Goal: Transaction & Acquisition: Purchase product/service

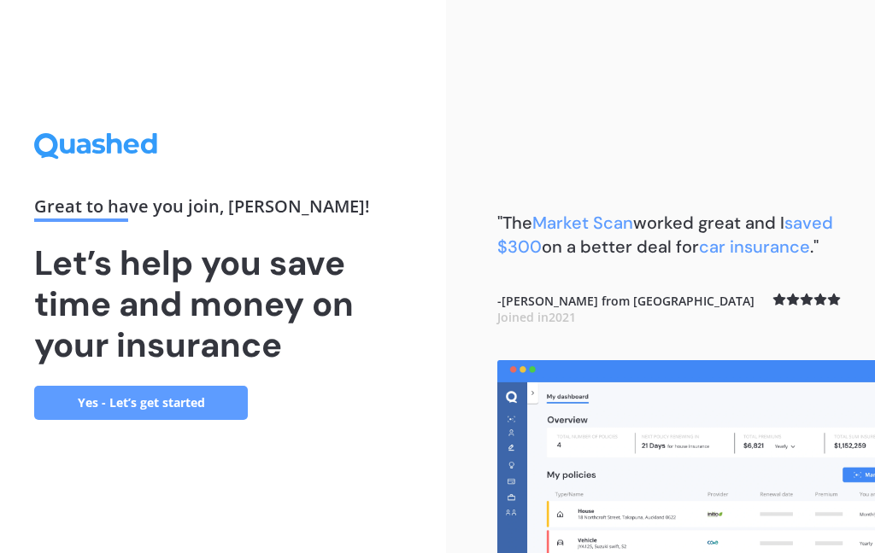
click at [91, 396] on link "Yes - Let’s get started" at bounding box center [141, 403] width 214 height 34
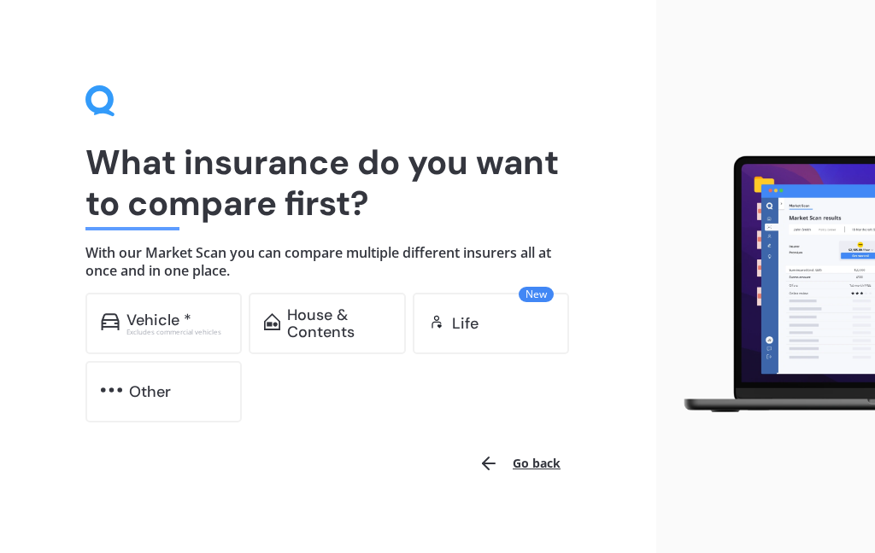
click at [133, 321] on div "Vehicle *" at bounding box center [158, 320] width 65 height 17
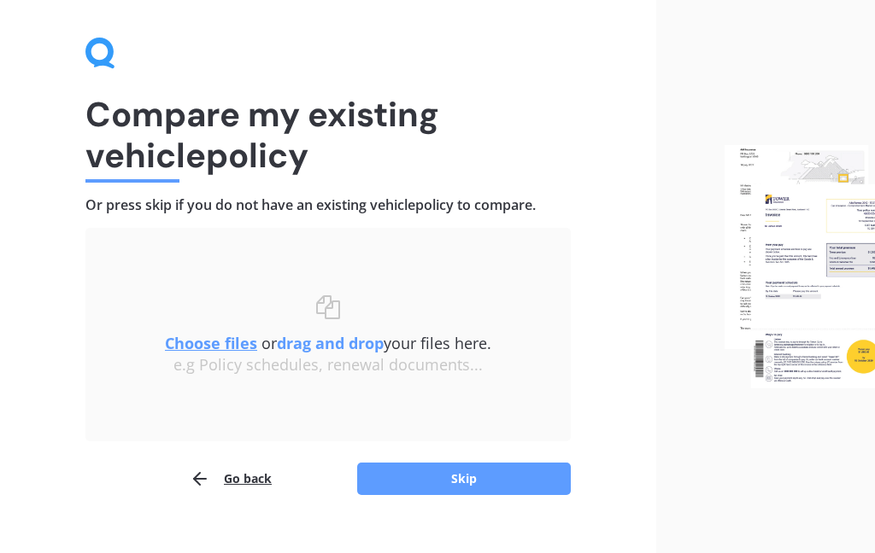
scroll to position [75, 0]
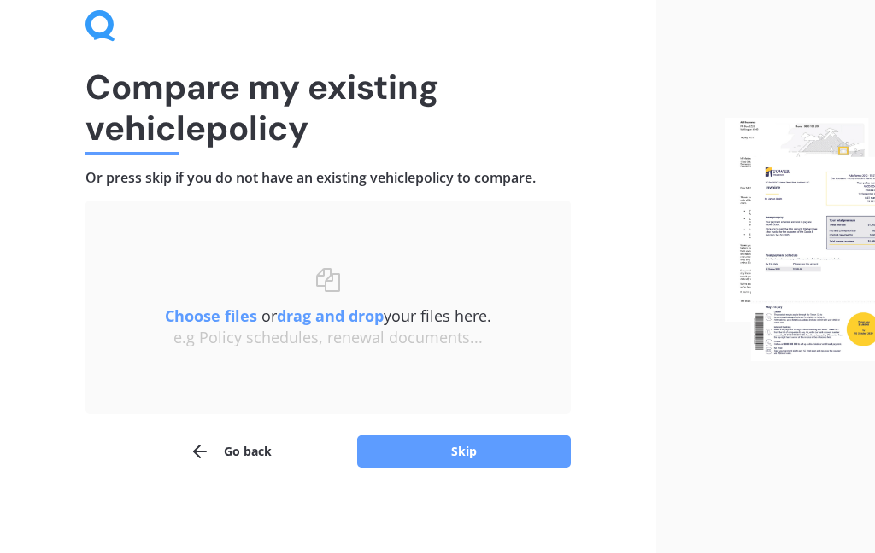
click at [477, 443] on button "Skip" at bounding box center [464, 452] width 214 height 32
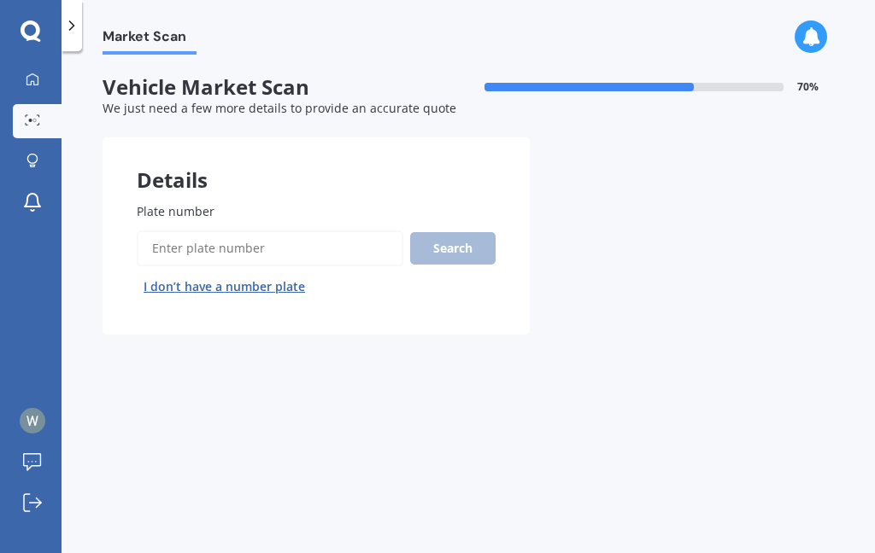
click at [272, 246] on input "Plate number" at bounding box center [270, 249] width 266 height 36
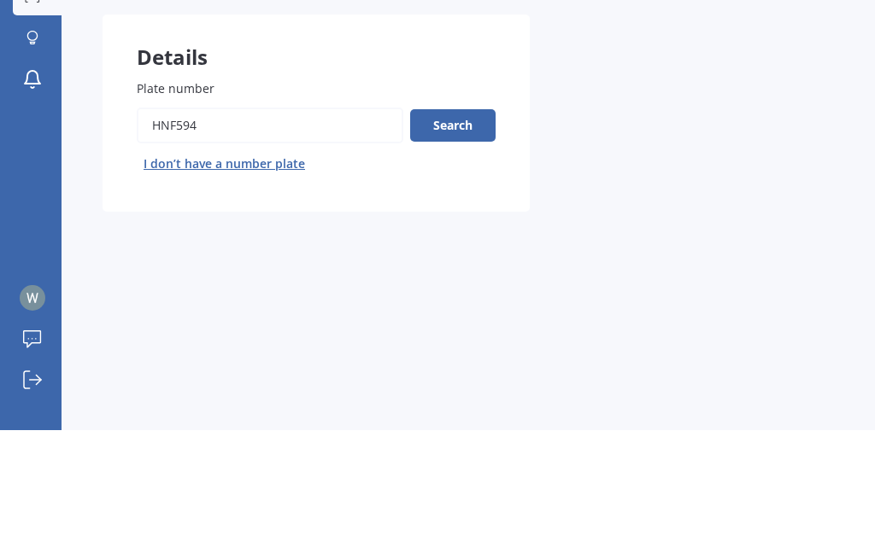
type input "HNF594"
click at [452, 232] on button "Search" at bounding box center [452, 248] width 85 height 32
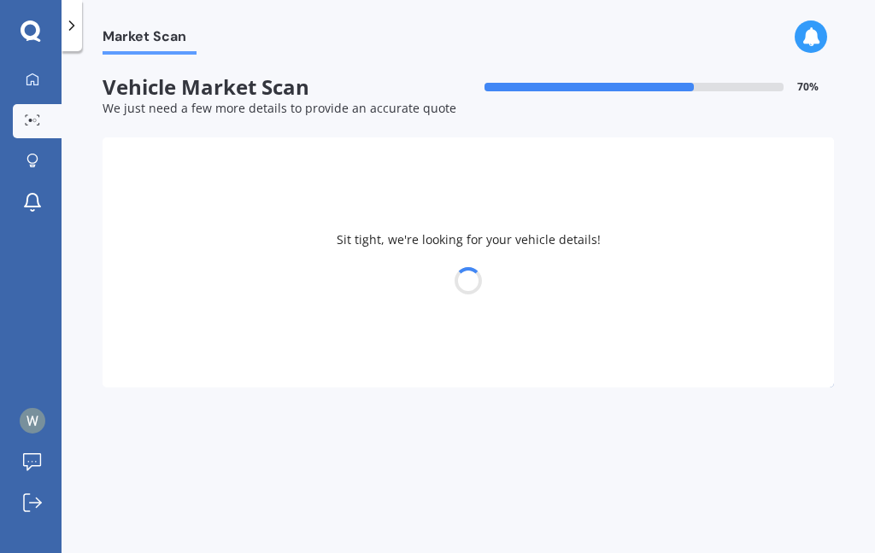
select select "SUZUKI"
select select "SWIFT"
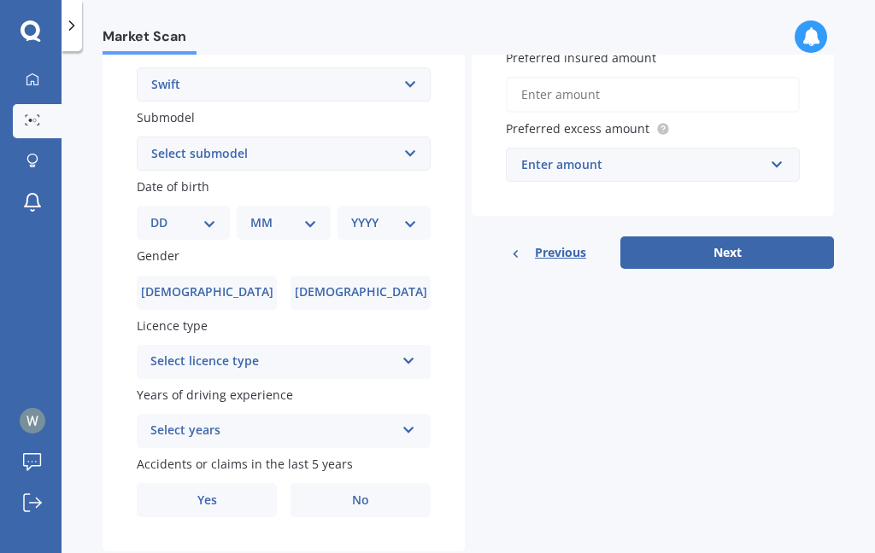
scroll to position [411, 0]
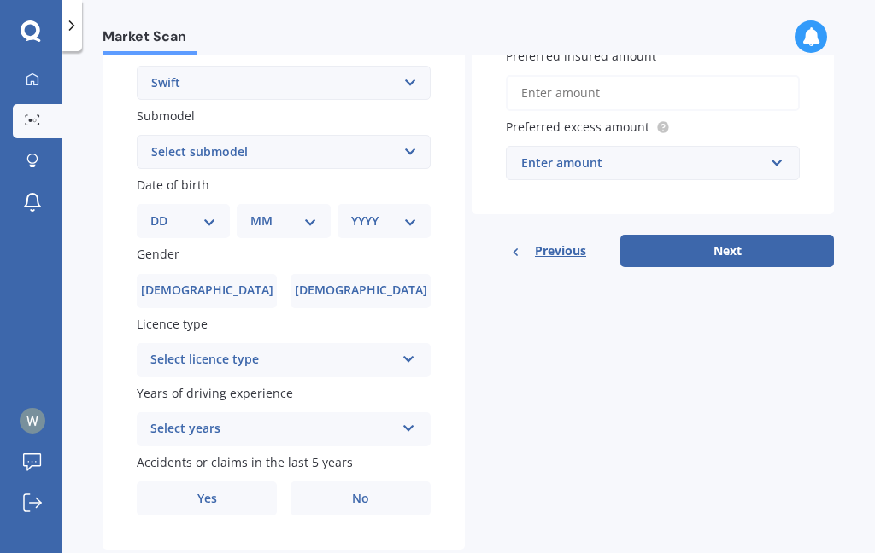
click at [411, 149] on select "Select submodel (All other) Cino Diesel Turbo GA GL GLX GO GP GS GTI LTD RS Hyb…" at bounding box center [284, 152] width 294 height 34
select select "GLX"
click at [214, 212] on select "DD 01 02 03 04 05 06 07 08 09 10 11 12 13 14 15 16 17 18 19 20 21 22 23 24 25 2…" at bounding box center [183, 221] width 66 height 19
select select "09"
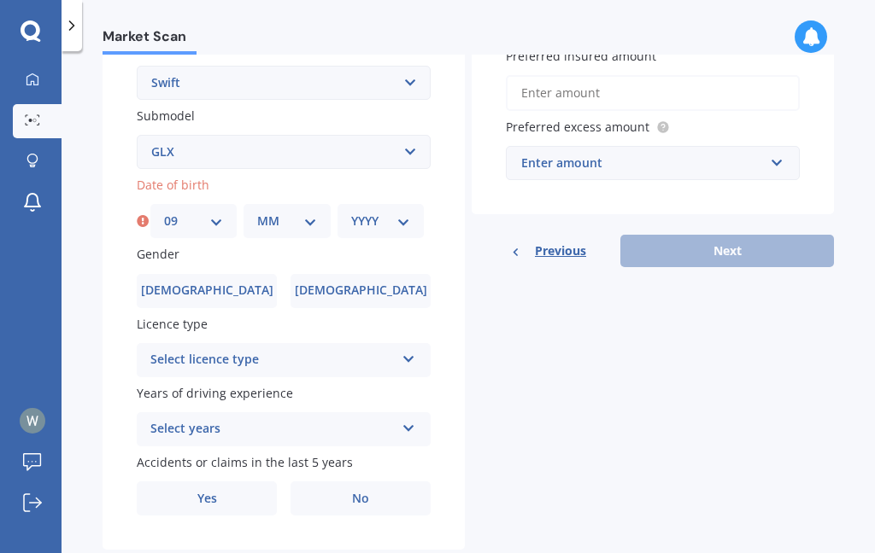
click at [308, 212] on select "MM 01 02 03 04 05 06 07 08 09 10 11 12" at bounding box center [286, 221] width 59 height 19
select select "08"
click at [405, 212] on select "YYYY 2025 2024 2023 2022 2021 2020 2019 2018 2017 2016 2015 2014 2013 2012 2011…" at bounding box center [380, 221] width 59 height 19
select select "1950"
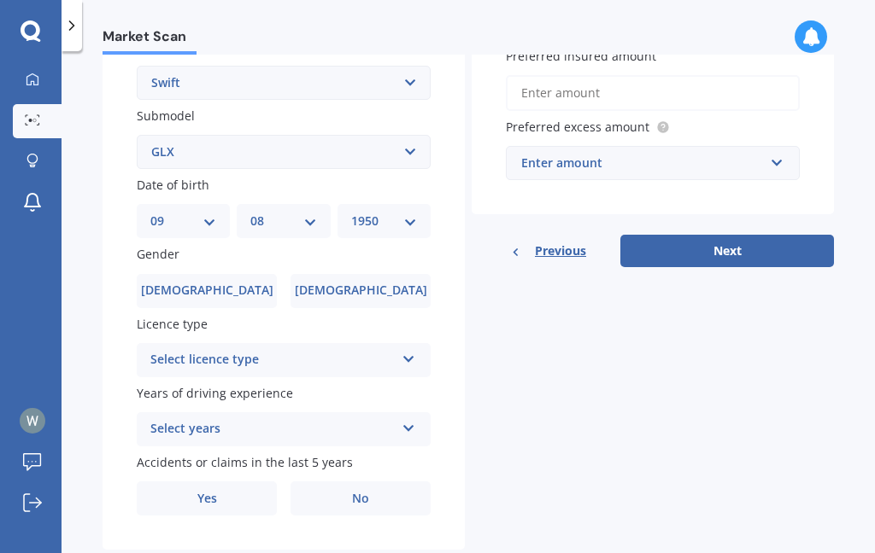
click at [221, 284] on span "[DEMOGRAPHIC_DATA]" at bounding box center [207, 291] width 132 height 15
click at [0, 0] on input "[DEMOGRAPHIC_DATA]" at bounding box center [0, 0] width 0 height 0
click at [410, 350] on icon at bounding box center [408, 356] width 15 height 12
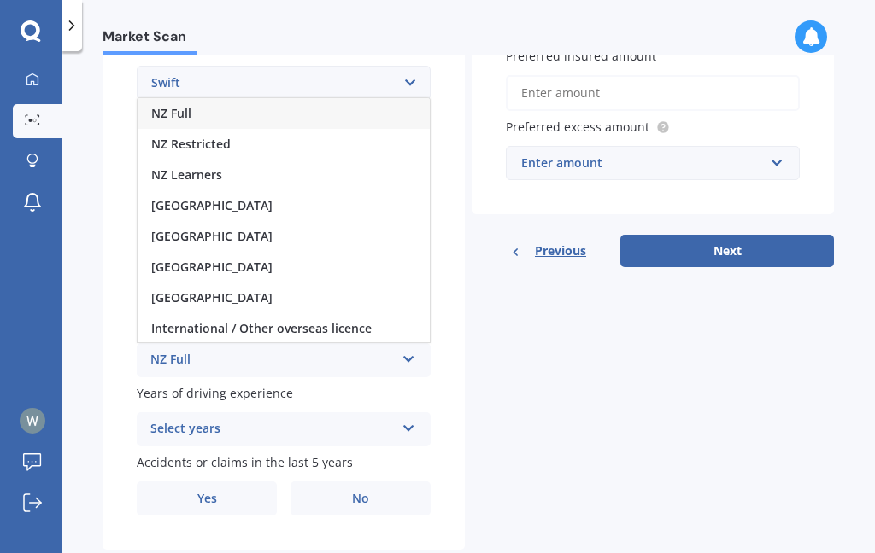
click at [188, 105] on span "NZ Full" at bounding box center [171, 113] width 40 height 16
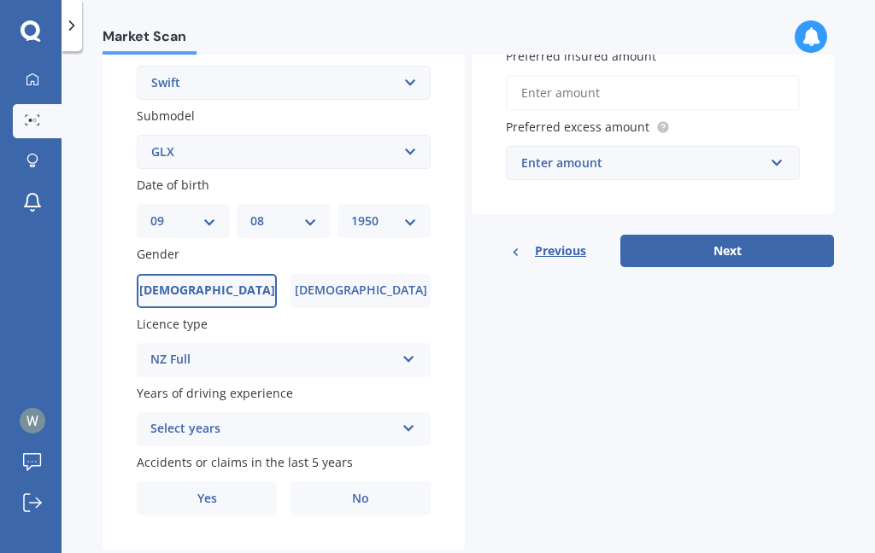
click at [411, 419] on icon at bounding box center [408, 425] width 15 height 12
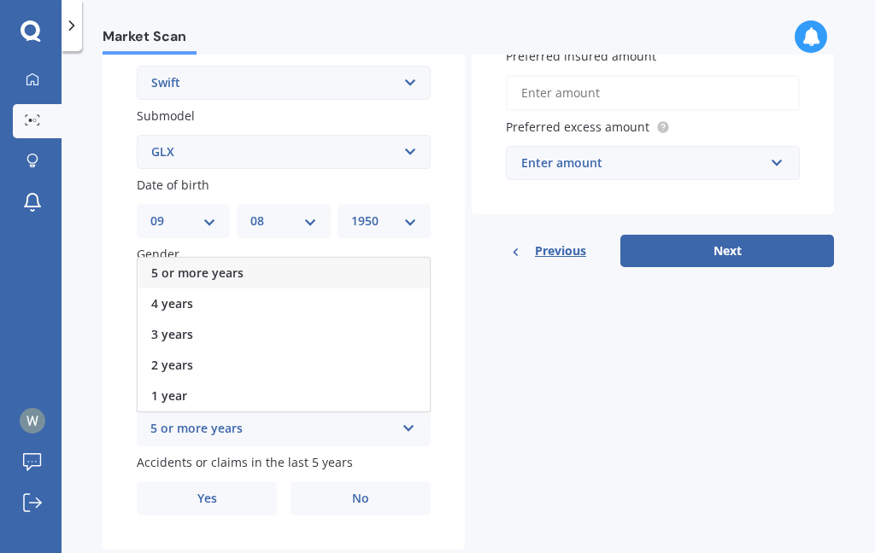
click at [314, 261] on div "5 or more years" at bounding box center [284, 273] width 292 height 31
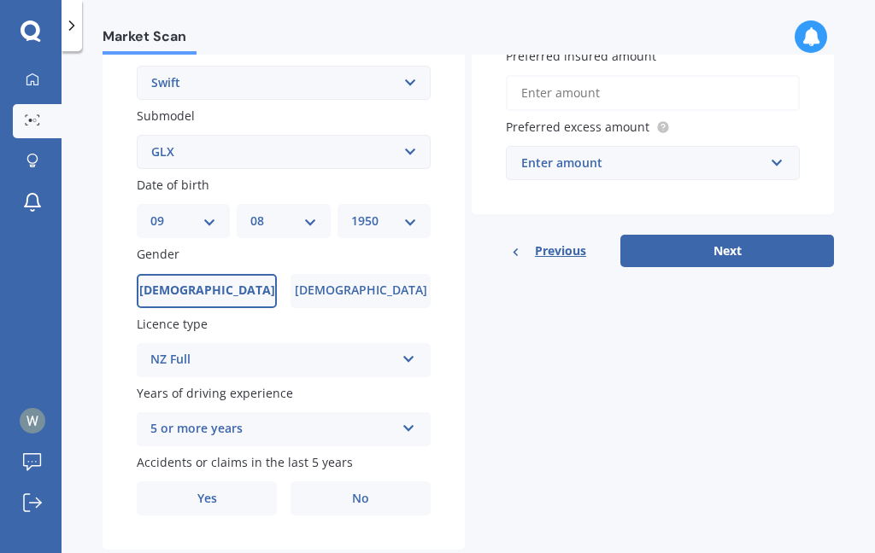
click at [368, 492] on span "No" at bounding box center [360, 499] width 17 height 15
click at [0, 0] on input "No" at bounding box center [0, 0] width 0 height 0
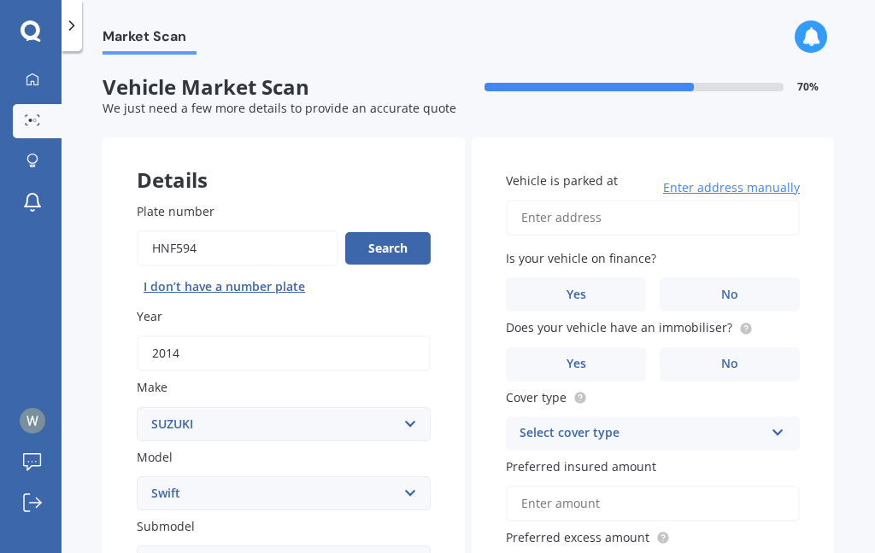
scroll to position [0, 0]
click at [614, 207] on input "Vehicle is parked at" at bounding box center [653, 218] width 294 height 36
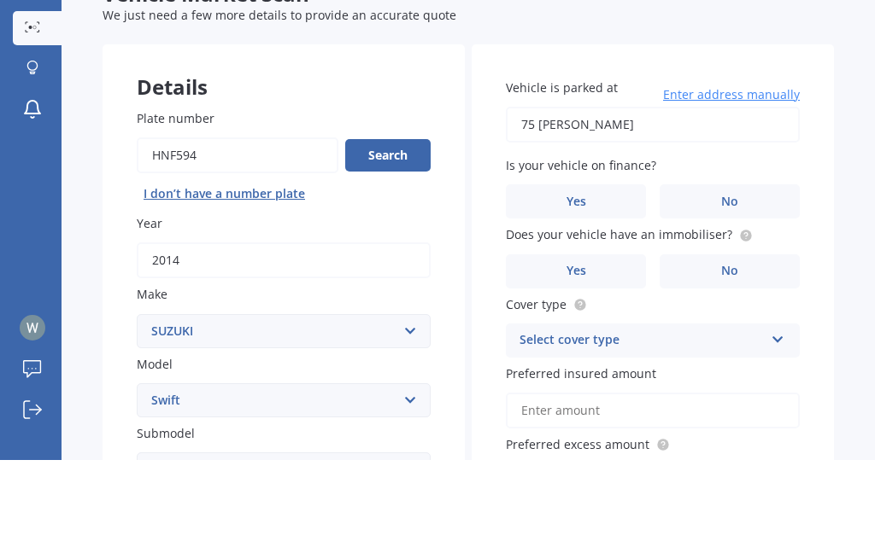
click at [568, 200] on input "75 [PERSON_NAME]" at bounding box center [653, 218] width 294 height 36
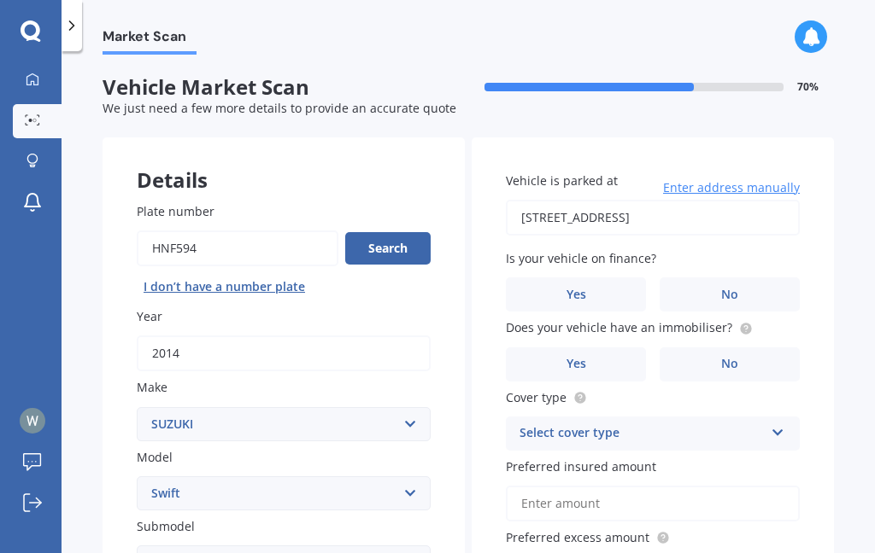
type input "[STREET_ADDRESS]"
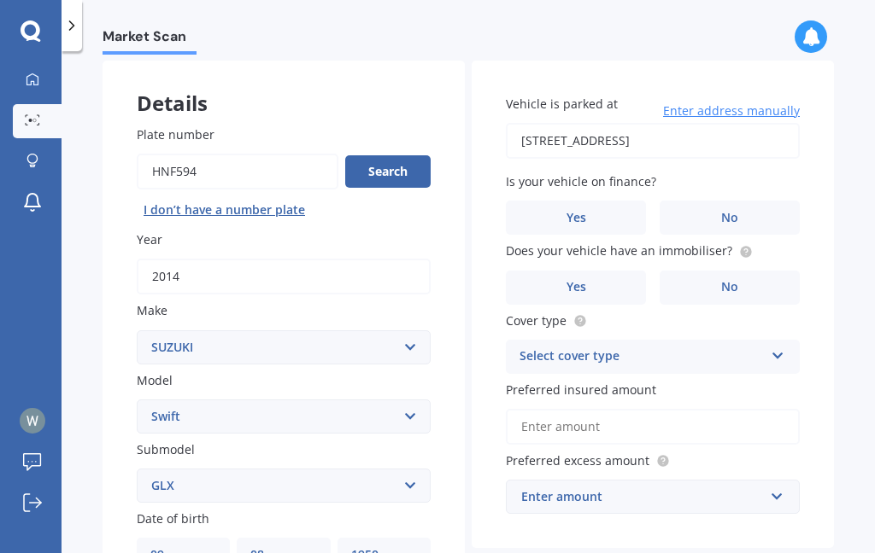
scroll to position [79, 0]
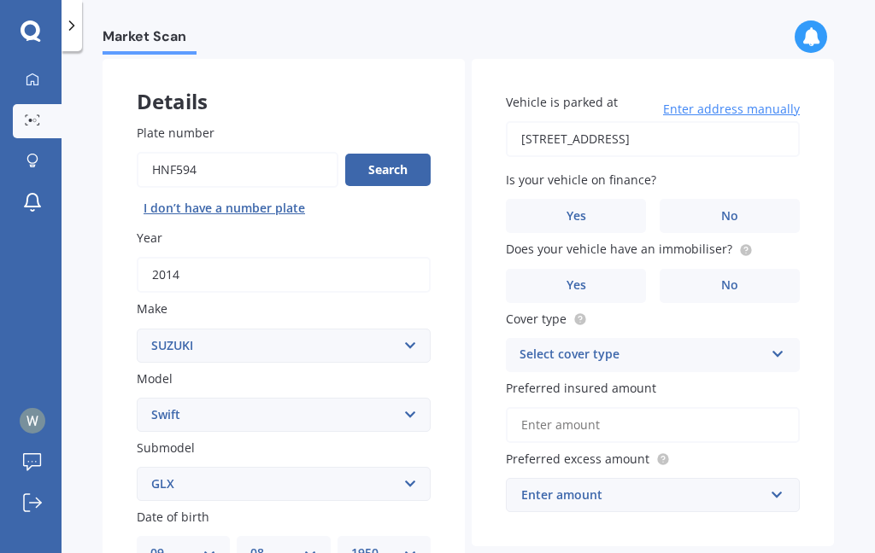
click at [747, 208] on label "No" at bounding box center [729, 216] width 140 height 34
click at [0, 0] on input "No" at bounding box center [0, 0] width 0 height 0
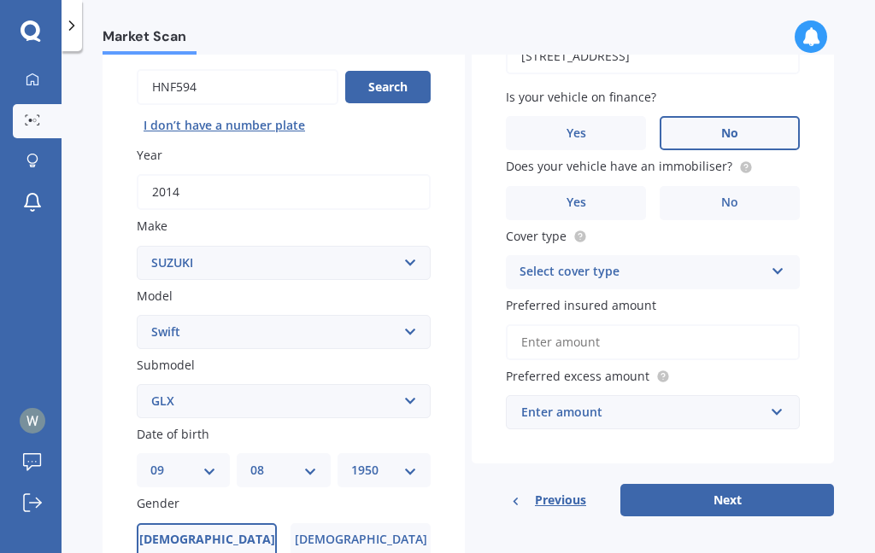
scroll to position [163, 0]
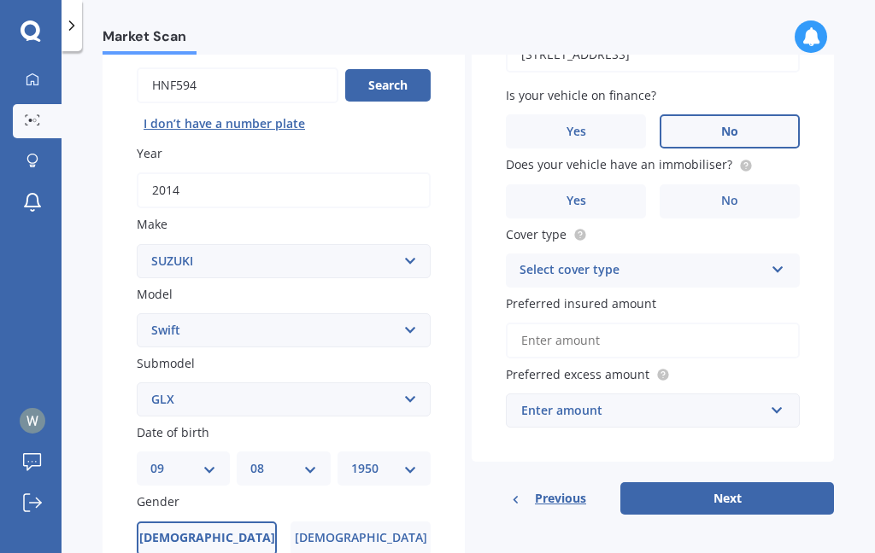
click at [750, 197] on label "No" at bounding box center [729, 201] width 140 height 34
click at [0, 0] on input "No" at bounding box center [0, 0] width 0 height 0
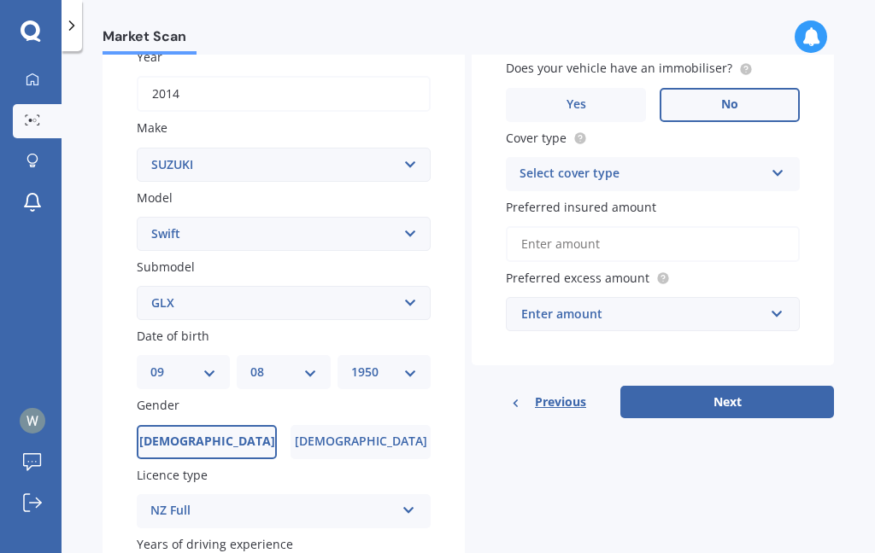
scroll to position [277, 0]
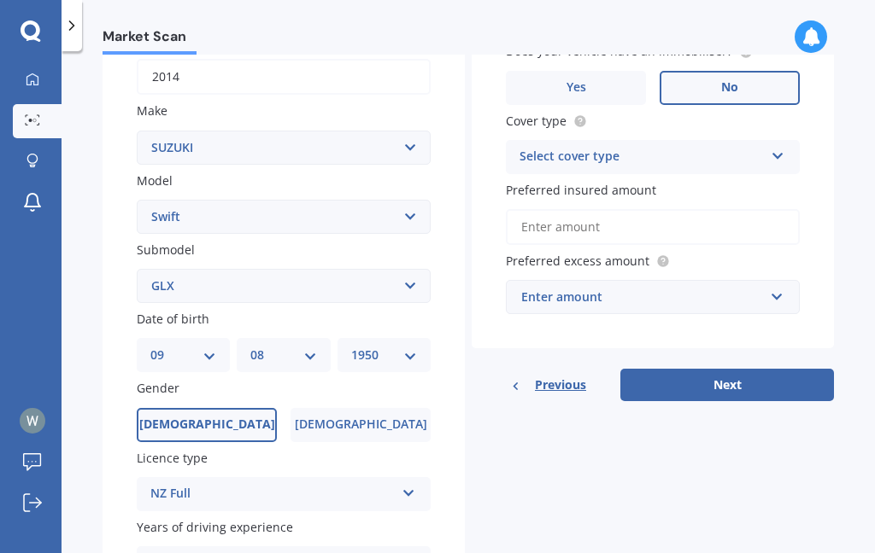
click at [776, 151] on icon at bounding box center [777, 153] width 15 height 12
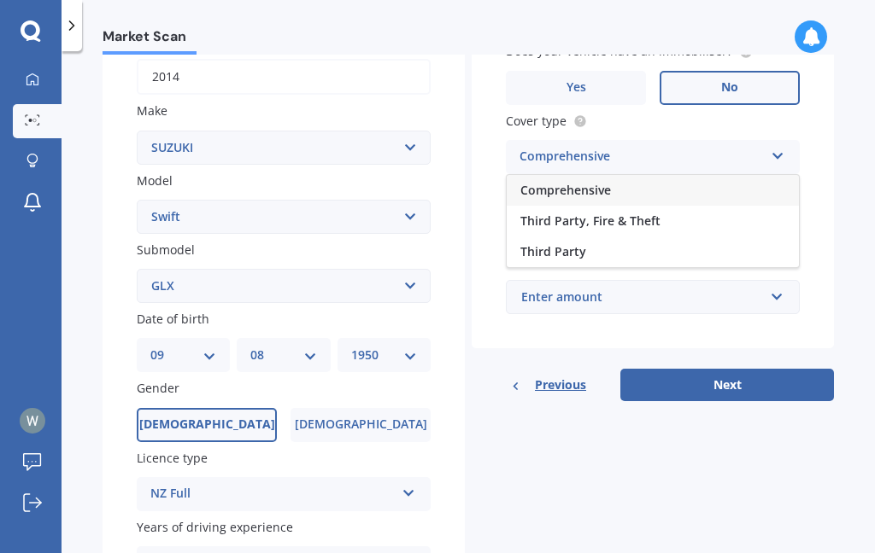
click at [735, 179] on div "Comprehensive" at bounding box center [652, 190] width 292 height 31
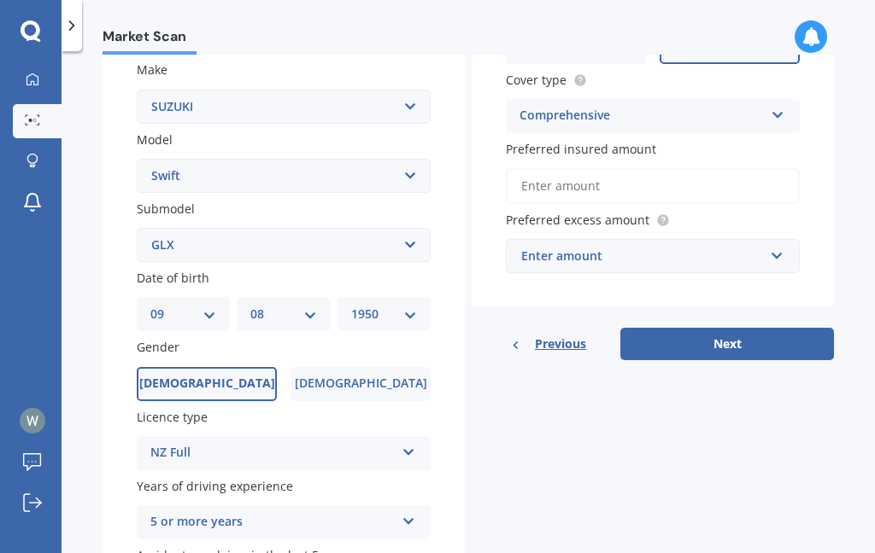
scroll to position [324, 0]
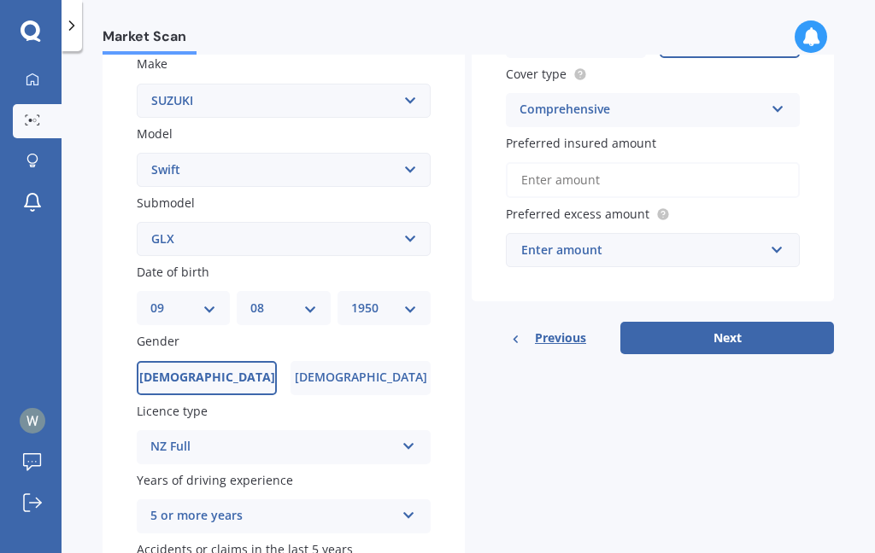
click at [780, 172] on input "Preferred insured amount" at bounding box center [653, 180] width 294 height 36
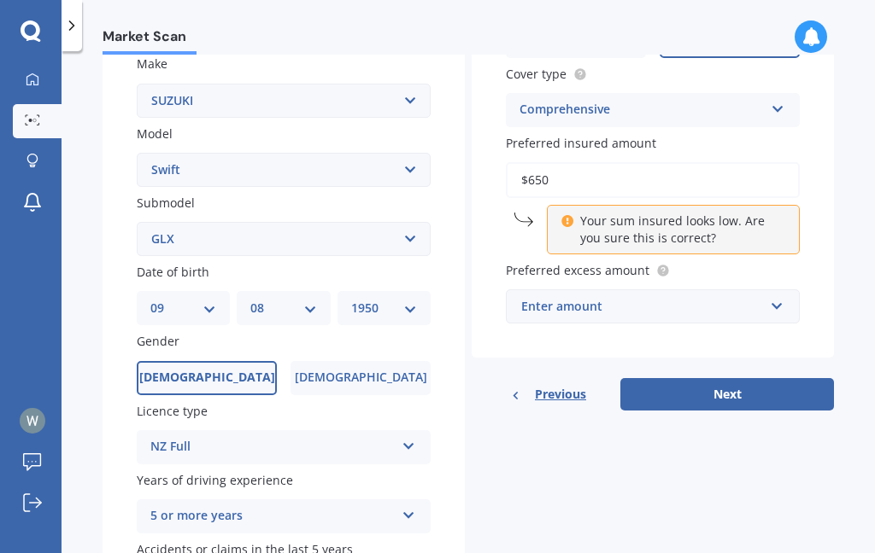
type input "$6,500"
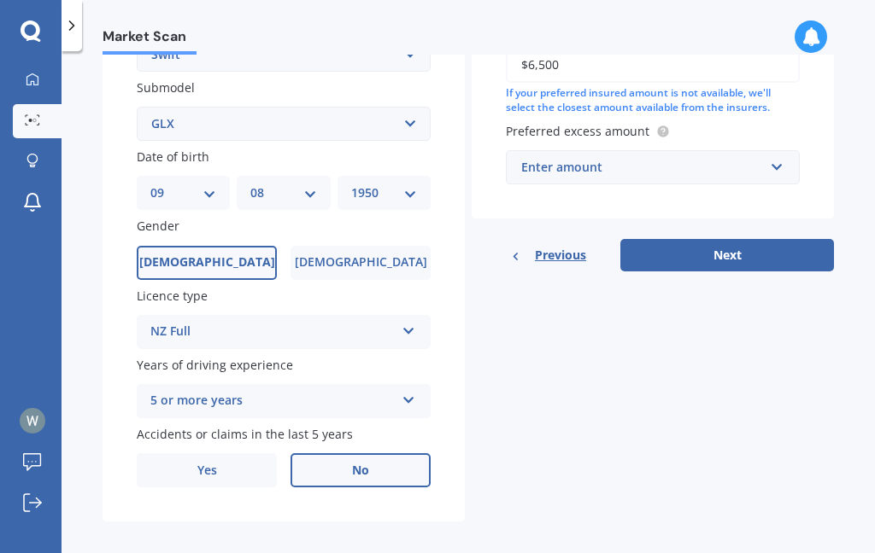
scroll to position [437, 0]
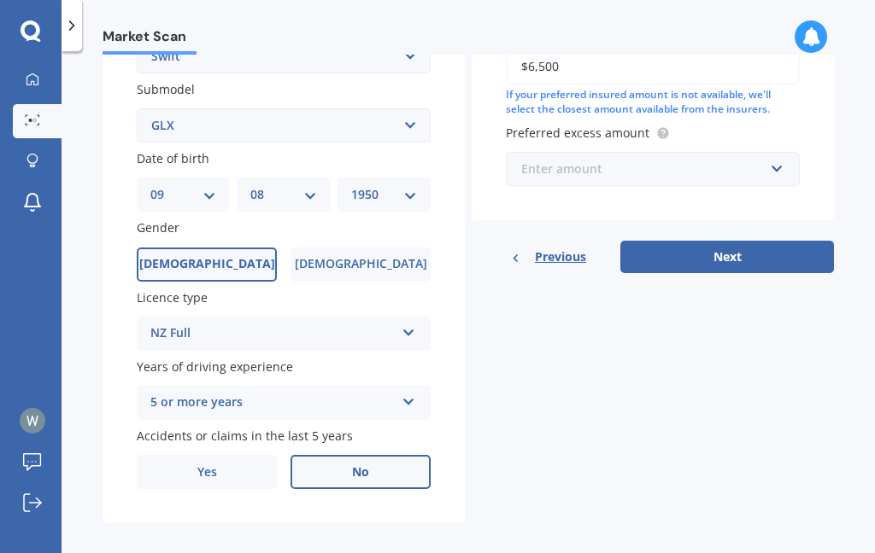
click at [776, 161] on input "text" at bounding box center [646, 169] width 278 height 32
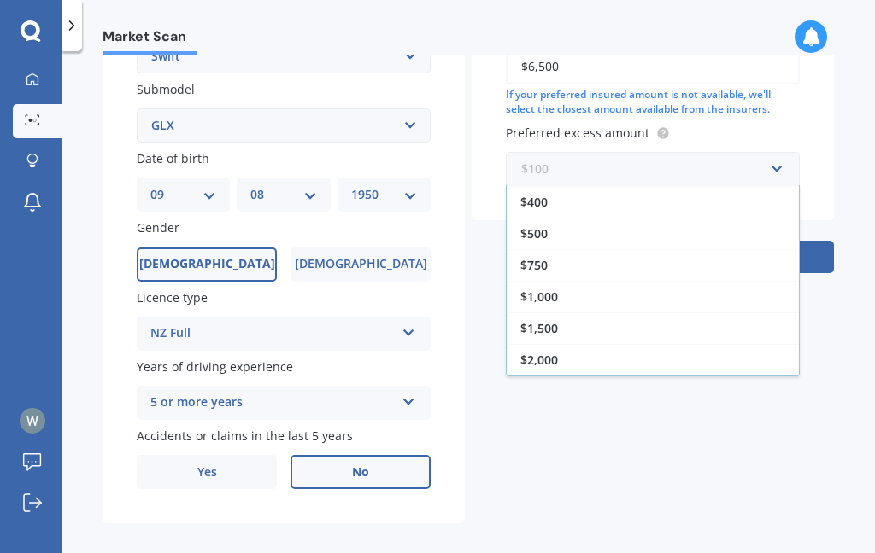
scroll to position [31, 0]
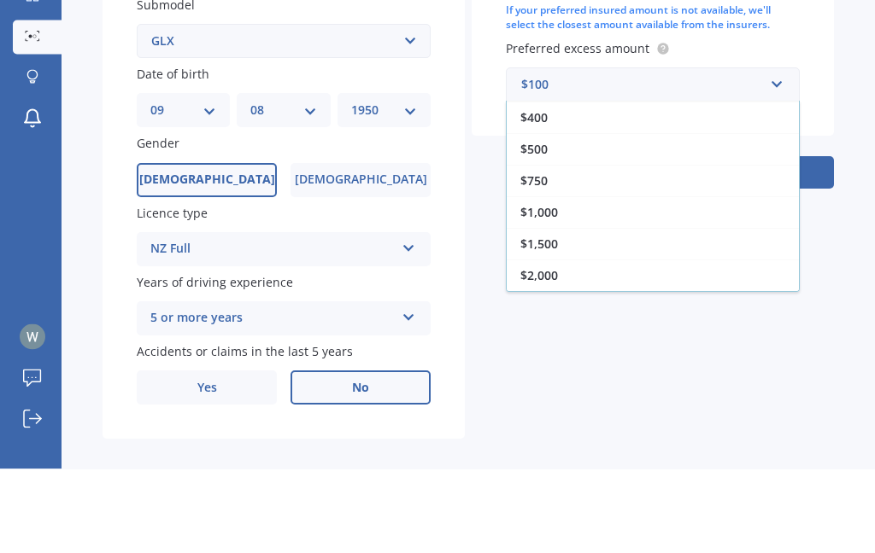
click at [544, 257] on span "$750" at bounding box center [533, 265] width 27 height 16
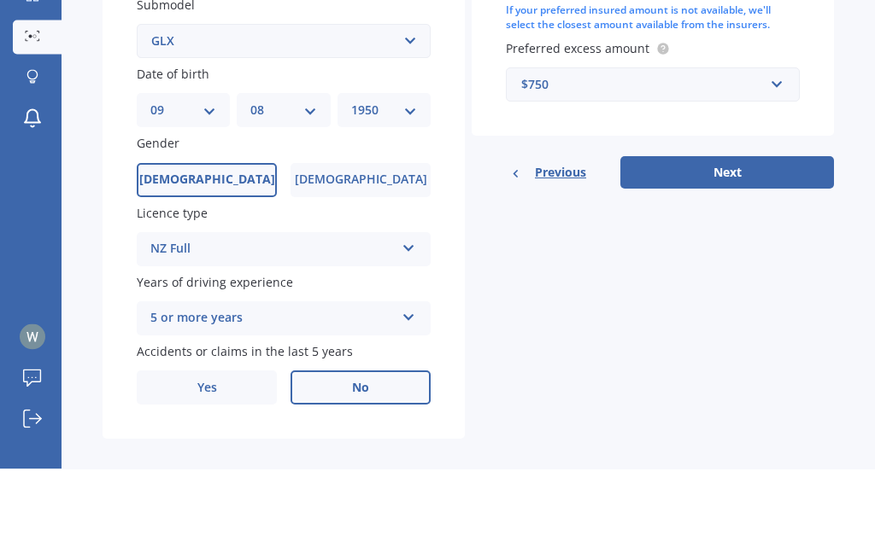
click at [741, 241] on button "Next" at bounding box center [727, 257] width 214 height 32
select select "09"
select select "08"
select select "1950"
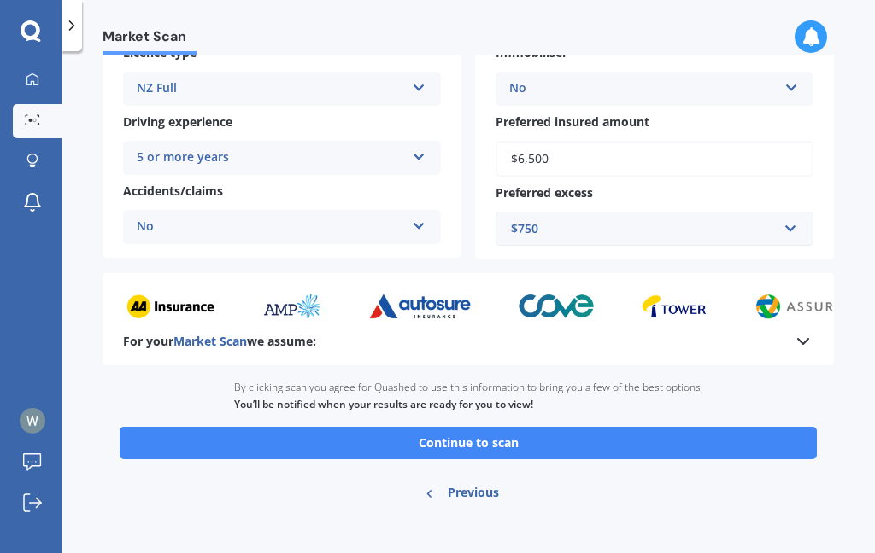
scroll to position [317, 0]
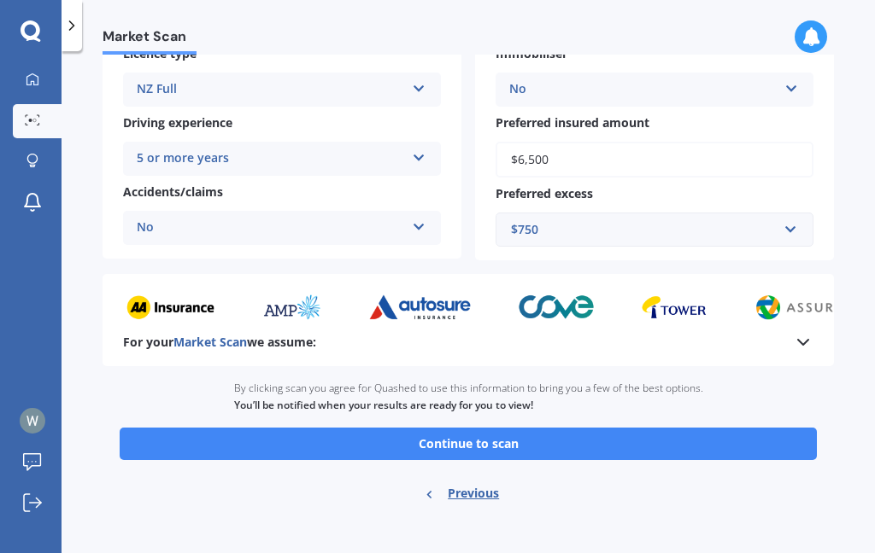
click at [509, 436] on button "Continue to scan" at bounding box center [468, 444] width 697 height 32
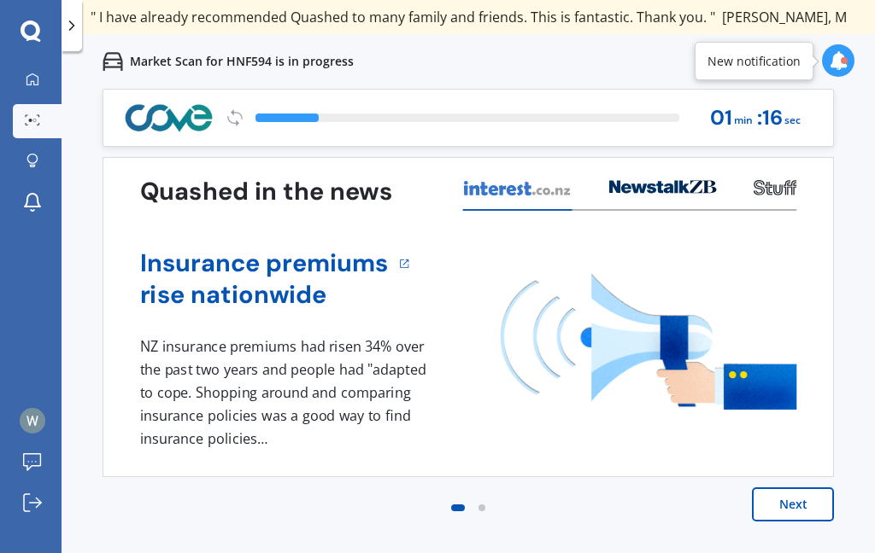
click at [792, 511] on button "Next" at bounding box center [793, 505] width 82 height 34
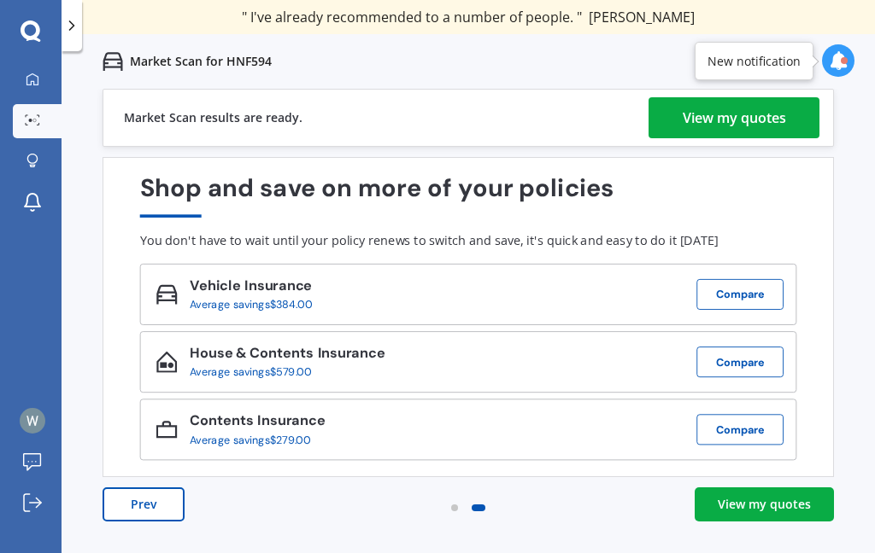
click at [662, 109] on link "View my quotes" at bounding box center [733, 117] width 171 height 41
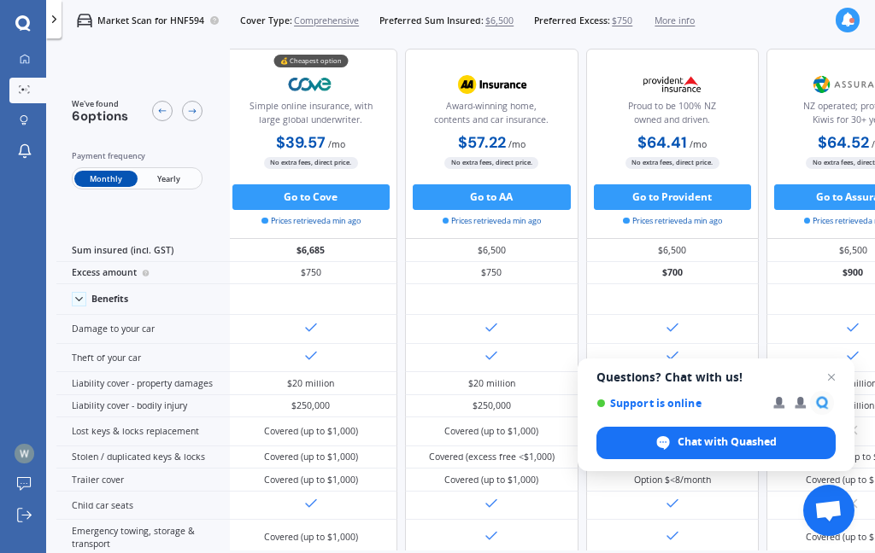
scroll to position [4, 4]
